Goal: Task Accomplishment & Management: Manage account settings

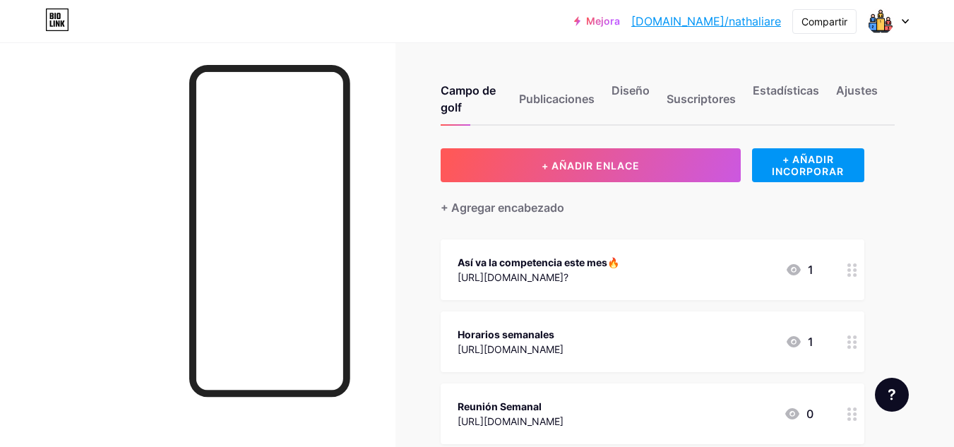
click at [892, 25] on img at bounding box center [881, 21] width 23 height 23
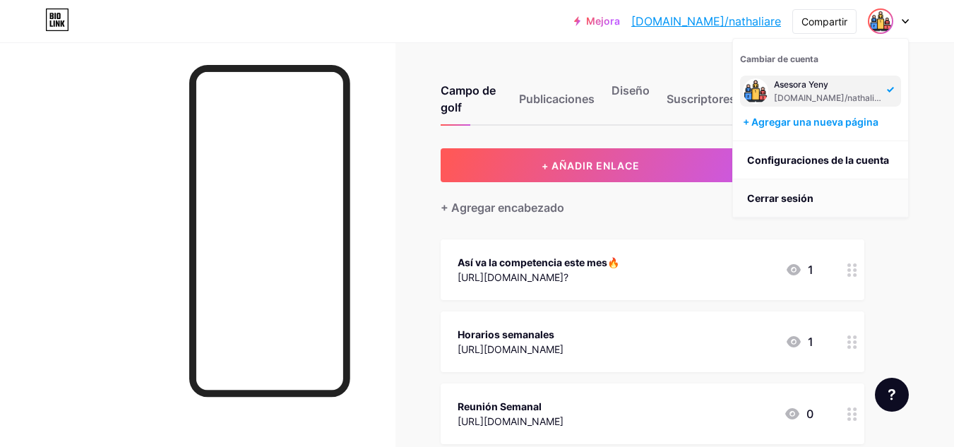
click at [845, 190] on li "Cerrar sesión" at bounding box center [820, 198] width 175 height 38
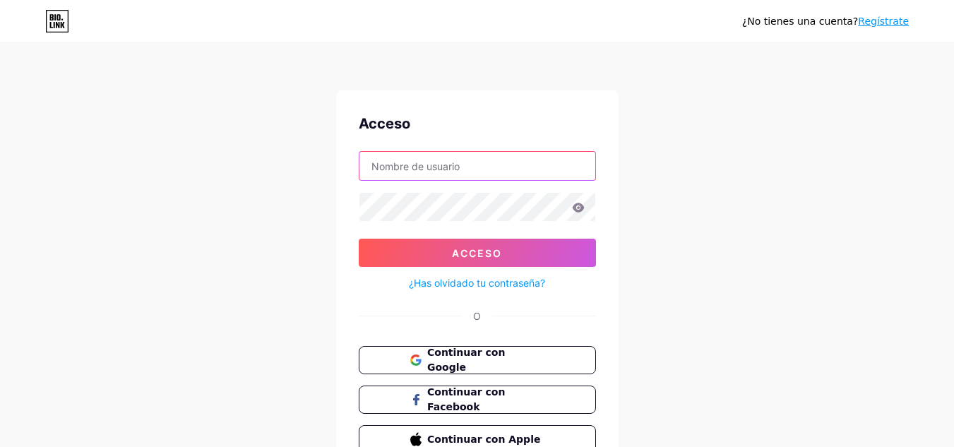
click at [455, 166] on input "text" at bounding box center [478, 166] width 236 height 28
type input "[EMAIL_ADDRESS][DOMAIN_NAME]"
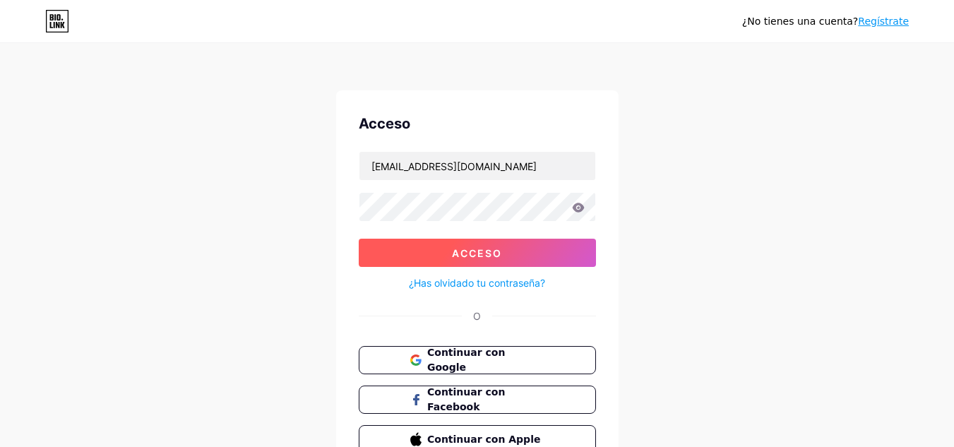
click at [540, 266] on button "Acceso" at bounding box center [477, 253] width 237 height 28
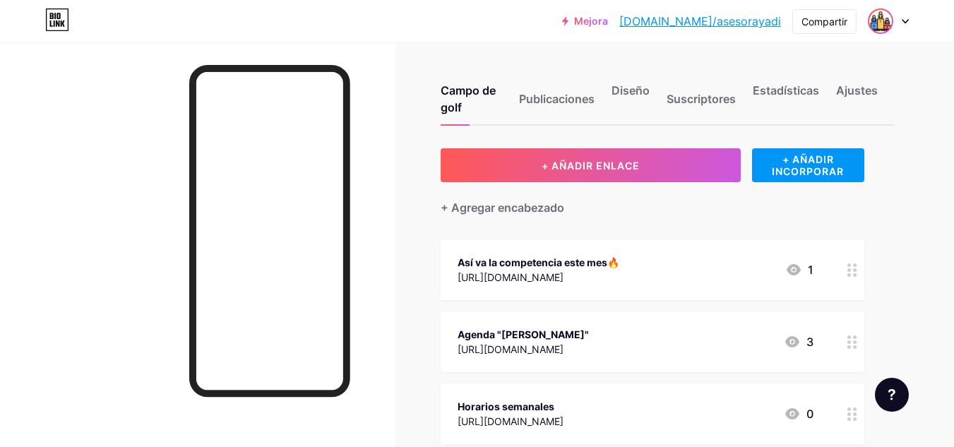
click at [877, 27] on img at bounding box center [881, 21] width 23 height 23
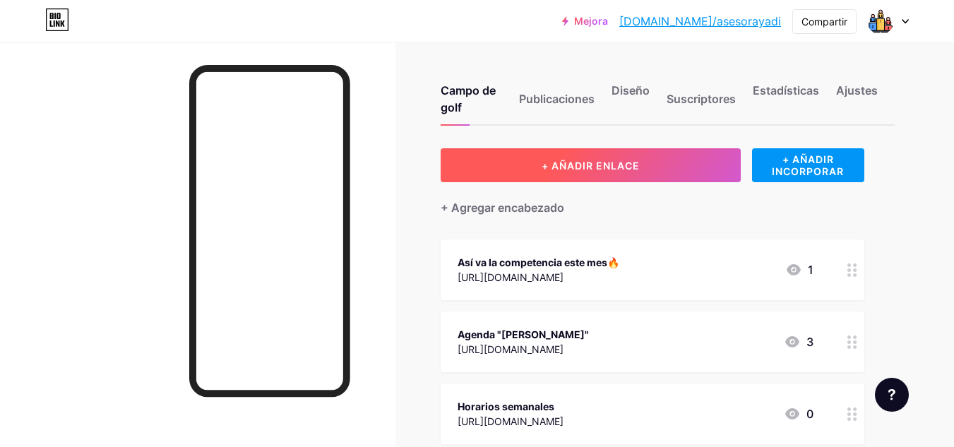
click at [523, 162] on button "+ AÑADIR ENLACE" at bounding box center [591, 165] width 300 height 34
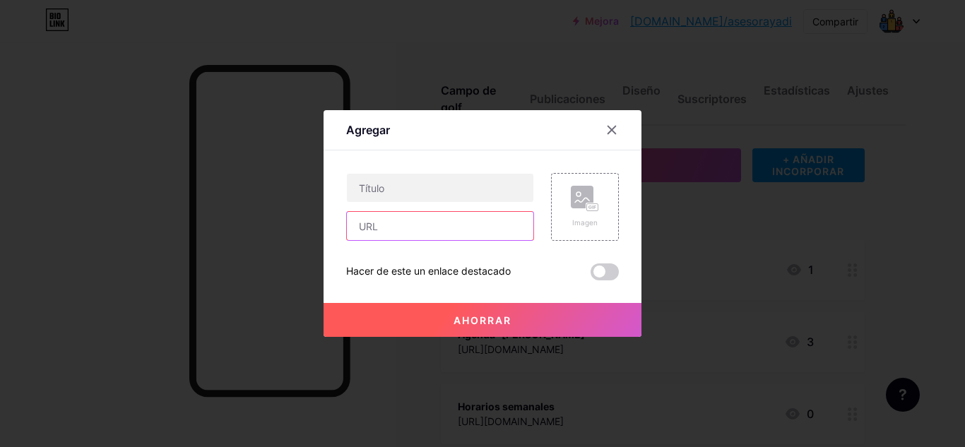
click at [413, 221] on input "text" at bounding box center [440, 226] width 186 height 28
click at [441, 222] on input "text" at bounding box center [440, 226] width 186 height 28
paste input "[URL][DOMAIN_NAME]"
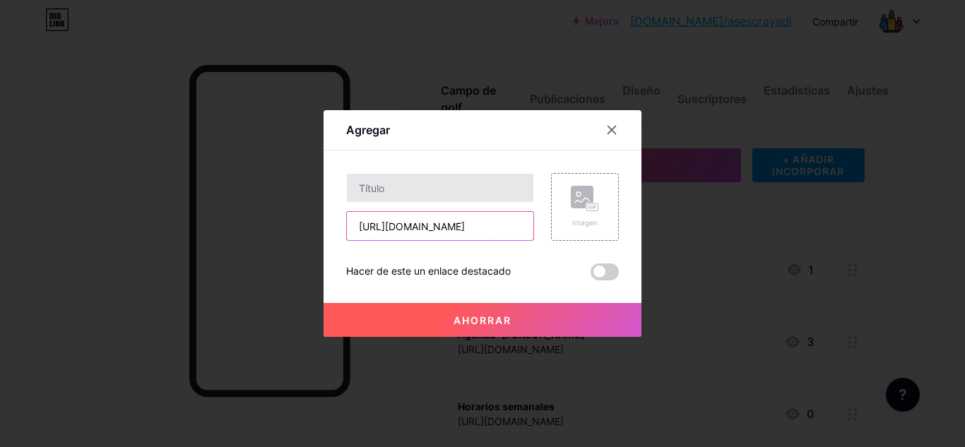
type input "[URL][DOMAIN_NAME]"
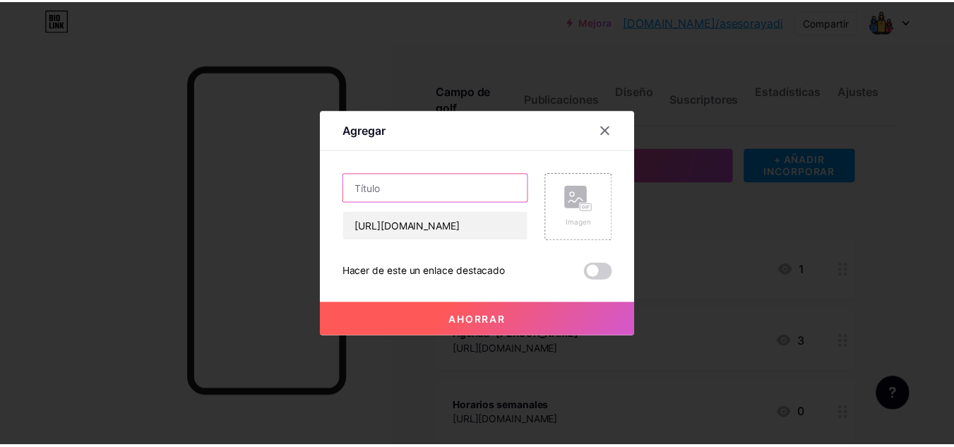
scroll to position [0, 0]
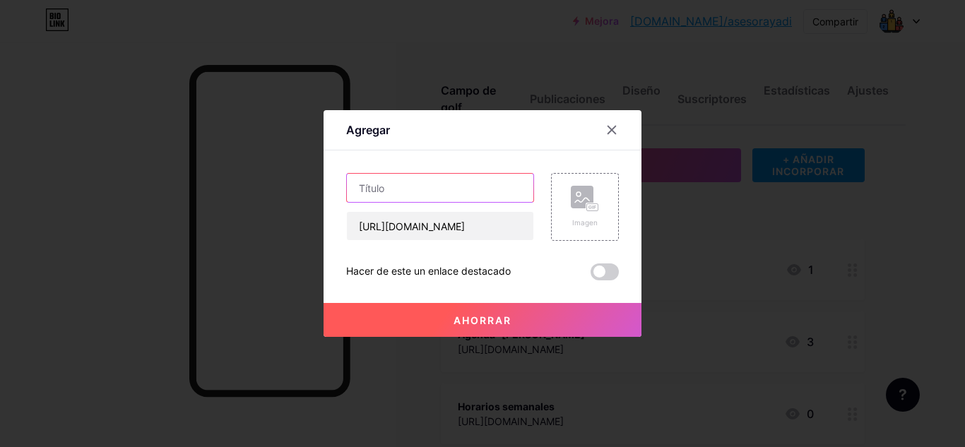
click at [444, 186] on input "text" at bounding box center [440, 188] width 186 height 28
type input "Revisión BD"
click at [506, 312] on button "Ahorrar" at bounding box center [483, 320] width 318 height 34
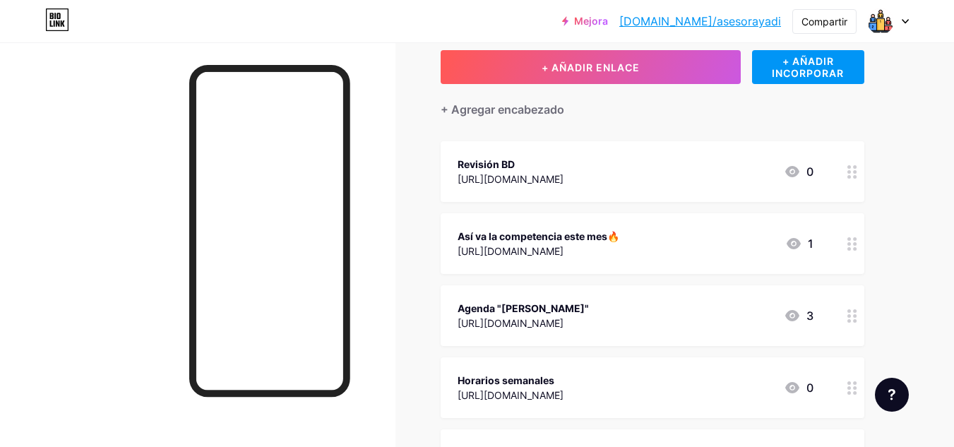
scroll to position [141, 0]
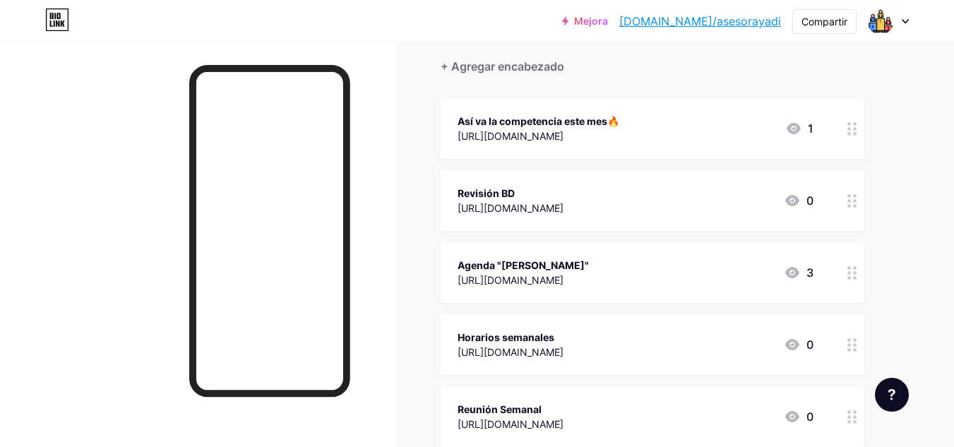
click at [869, 35] on div "Mejora [DOMAIN_NAME]/asesor... [DOMAIN_NAME]/asesorayadi Compartir Cambiar de c…" at bounding box center [477, 21] width 954 height 42
click at [872, 33] on div "Mejora [DOMAIN_NAME]/asesor... [DOMAIN_NAME]/asesorayadi Compartir Cambiar de c…" at bounding box center [477, 21] width 954 height 42
click at [875, 18] on img at bounding box center [881, 21] width 23 height 23
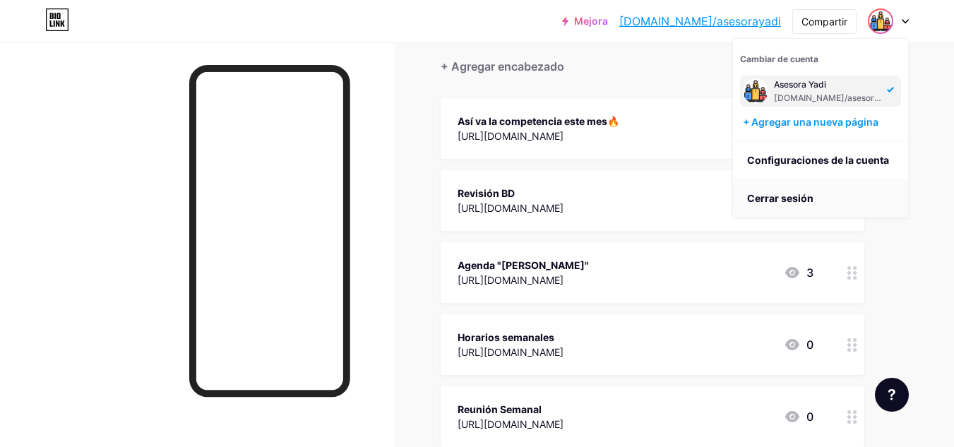
click at [860, 193] on li "Cerrar sesión" at bounding box center [820, 198] width 175 height 38
